Goal: Task Accomplishment & Management: Use online tool/utility

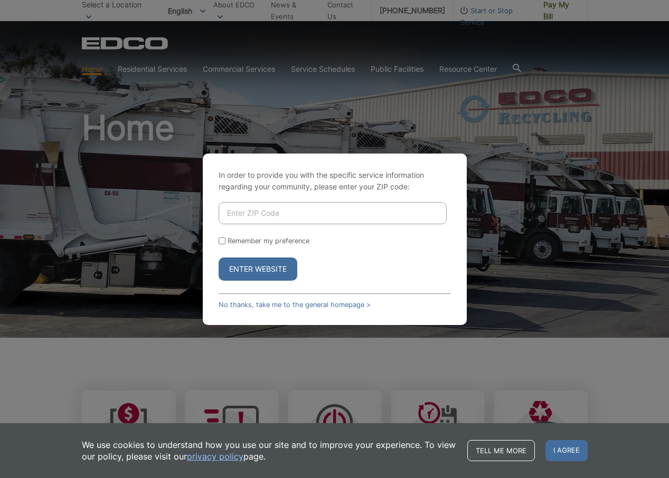
click at [318, 214] on input "Enter ZIP Code" at bounding box center [333, 213] width 228 height 22
type input "92028"
click at [221, 240] on input "Remember my preference" at bounding box center [222, 241] width 7 height 7
checkbox input "true"
click at [244, 267] on button "Enter Website" at bounding box center [258, 269] width 79 height 23
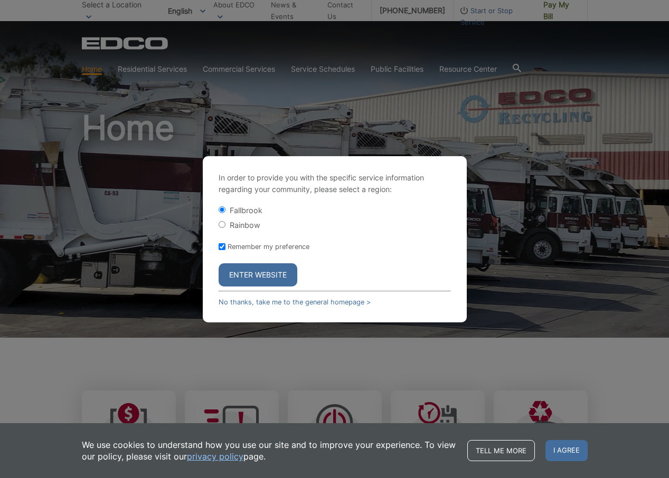
click at [249, 277] on button "Enter Website" at bounding box center [258, 274] width 79 height 23
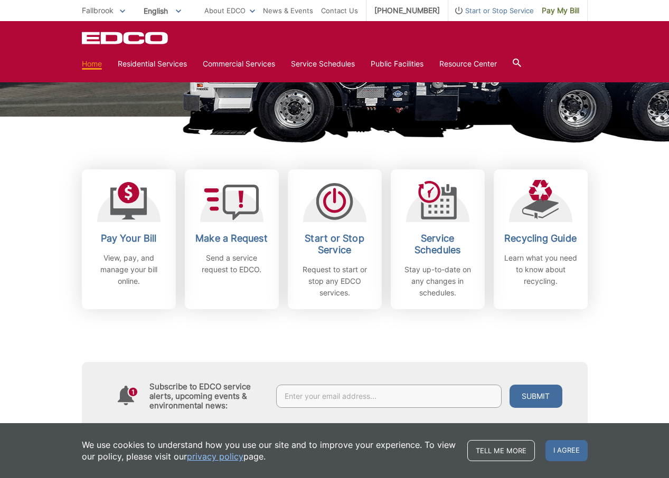
scroll to position [226, 0]
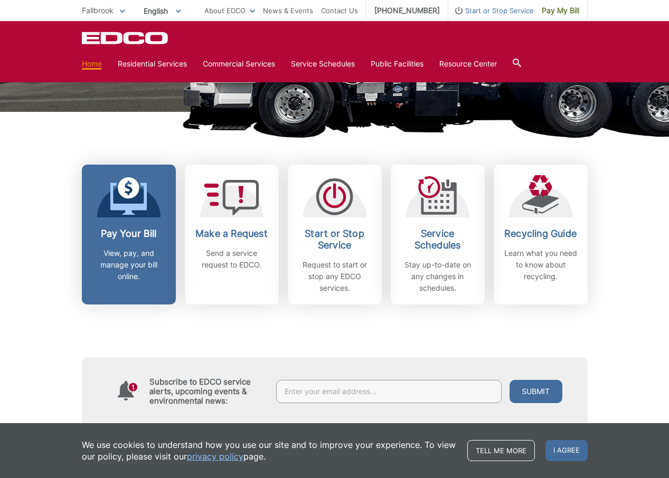
click at [133, 250] on p "View, pay, and manage your bill online." at bounding box center [129, 265] width 78 height 35
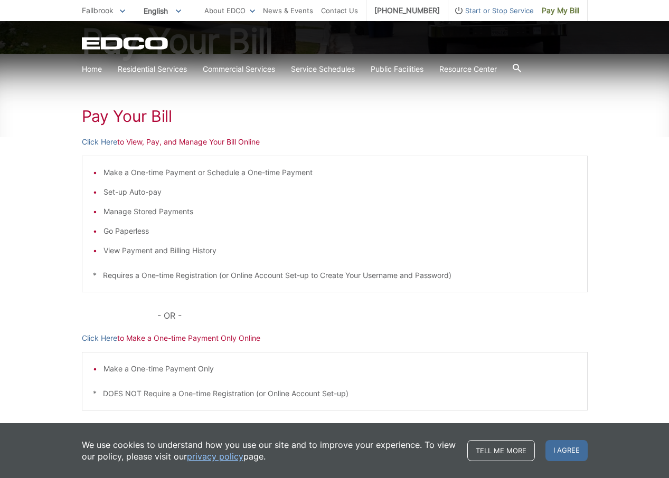
scroll to position [130, 0]
click at [105, 142] on link "Click Here" at bounding box center [99, 143] width 35 height 12
